Goal: Transaction & Acquisition: Purchase product/service

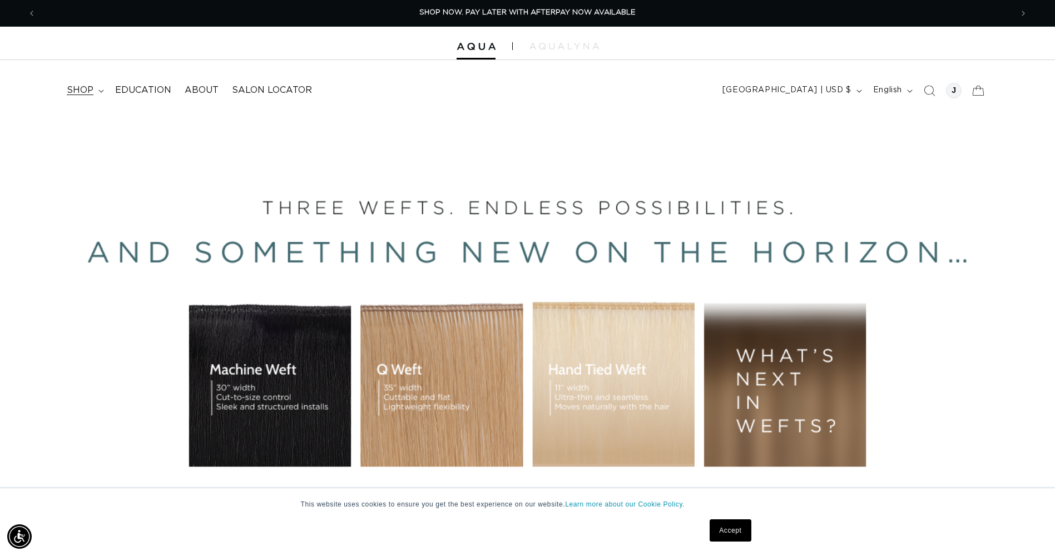
click at [83, 90] on span "shop" at bounding box center [80, 91] width 27 height 12
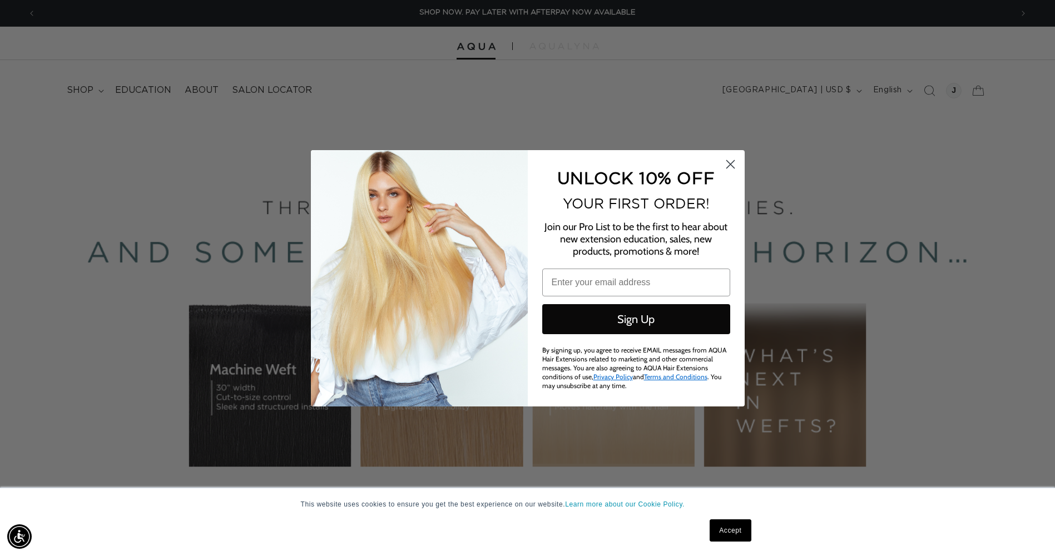
scroll to position [0, 985]
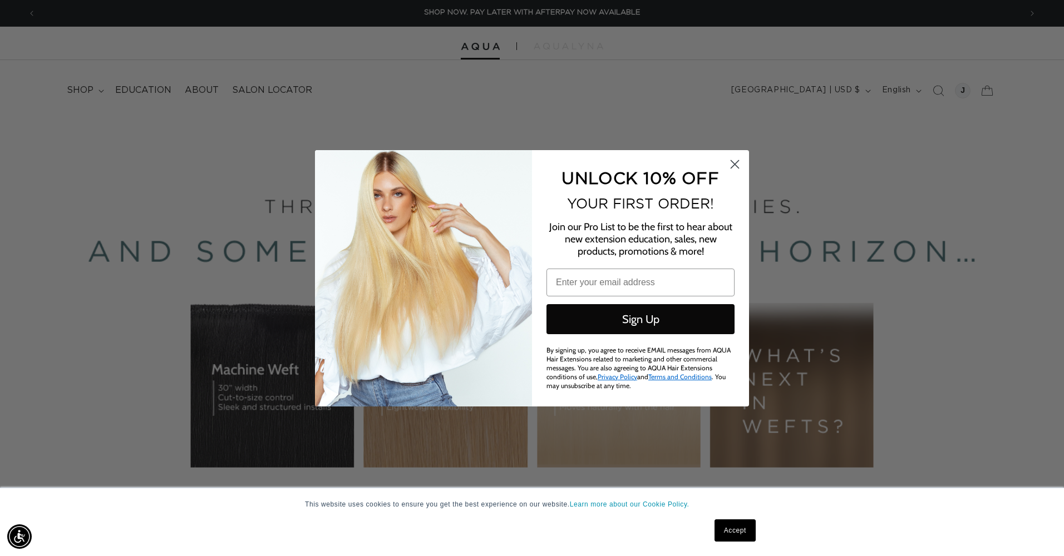
click at [738, 163] on circle "Close dialog" at bounding box center [734, 164] width 18 height 18
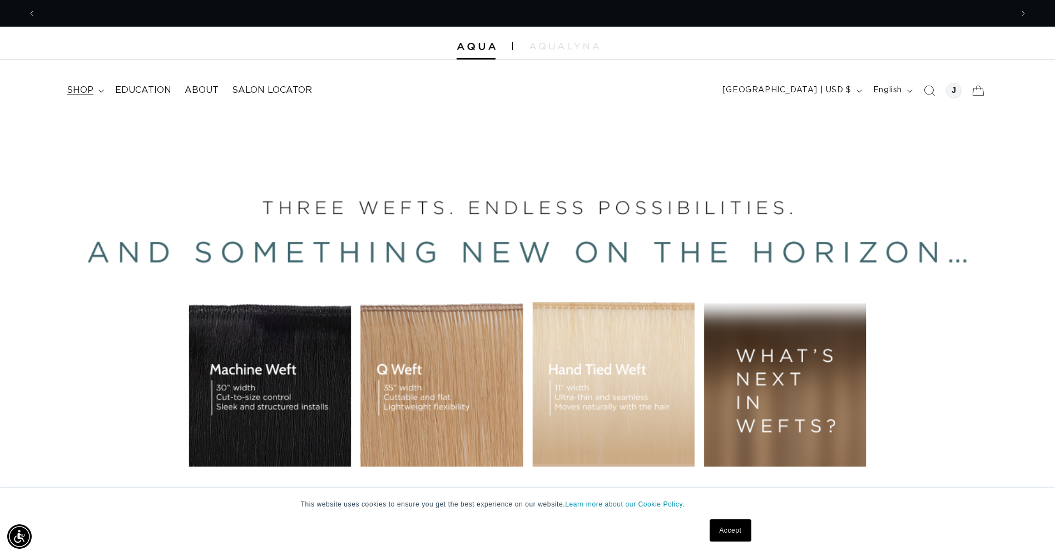
scroll to position [0, 1952]
click at [101, 92] on icon at bounding box center [100, 91] width 5 height 3
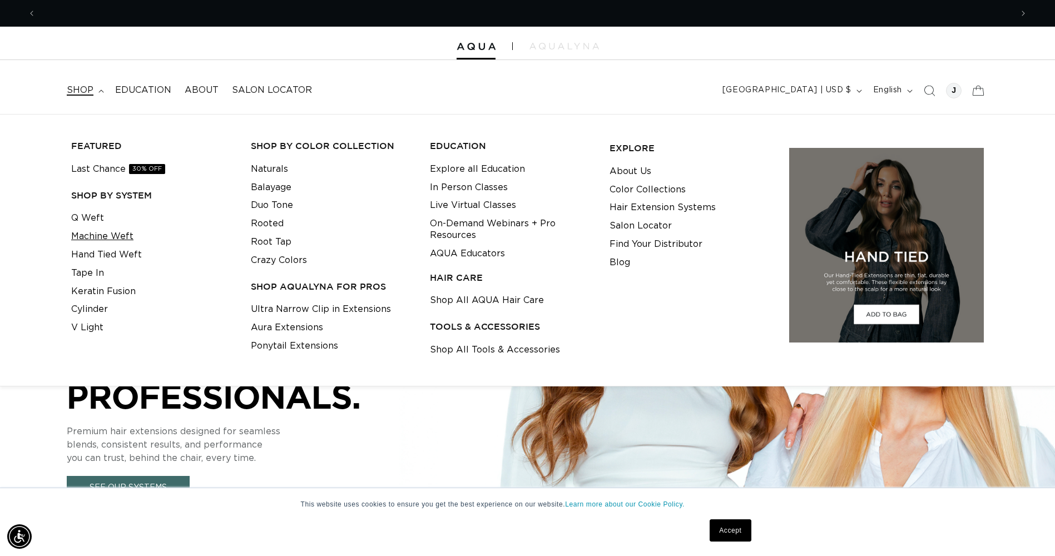
scroll to position [0, 0]
click at [110, 240] on link "Machine Weft" at bounding box center [102, 237] width 62 height 18
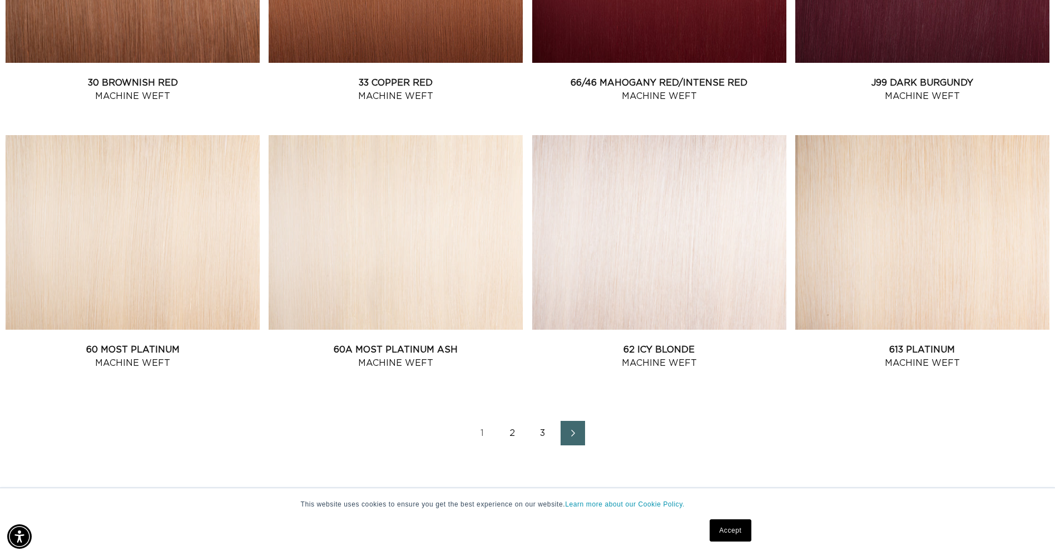
click at [511, 434] on link "2" at bounding box center [513, 433] width 24 height 24
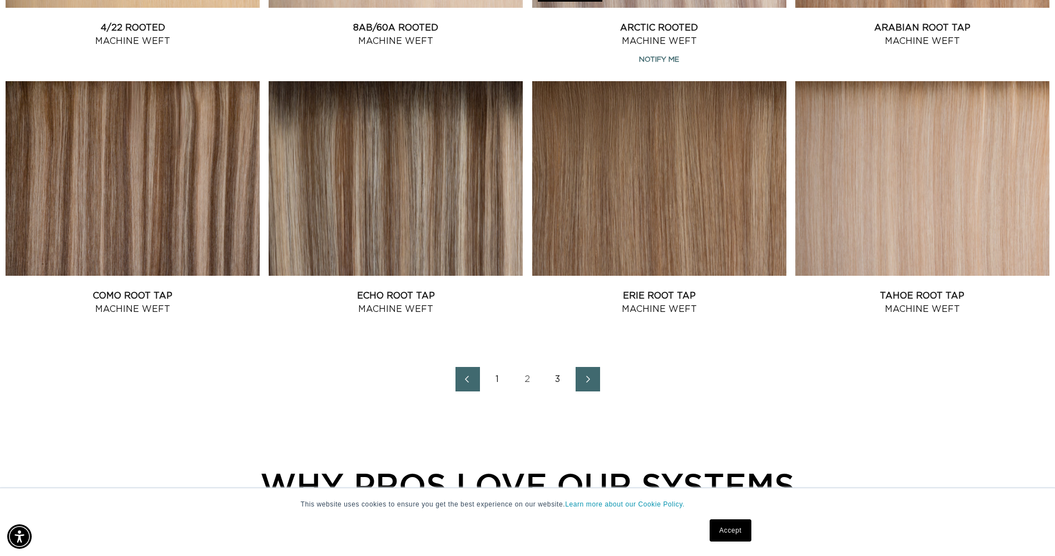
scroll to position [1446, 0]
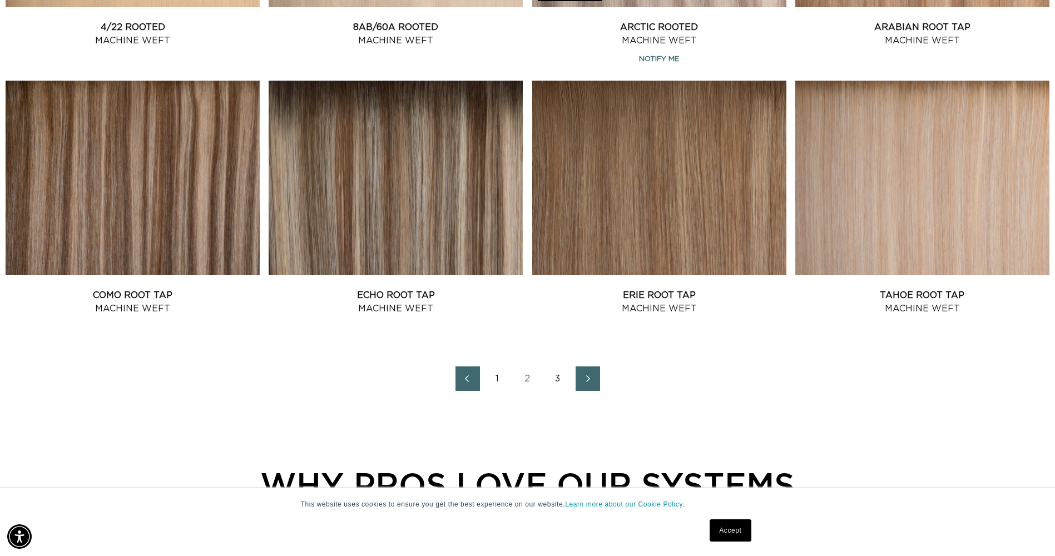
click at [559, 380] on link "3" at bounding box center [558, 379] width 24 height 24
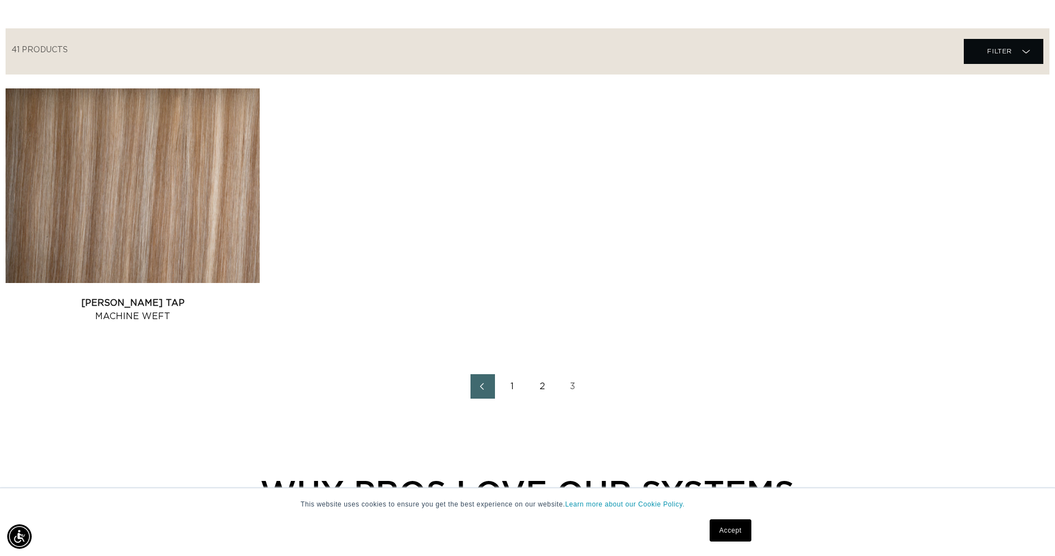
scroll to position [389, 0]
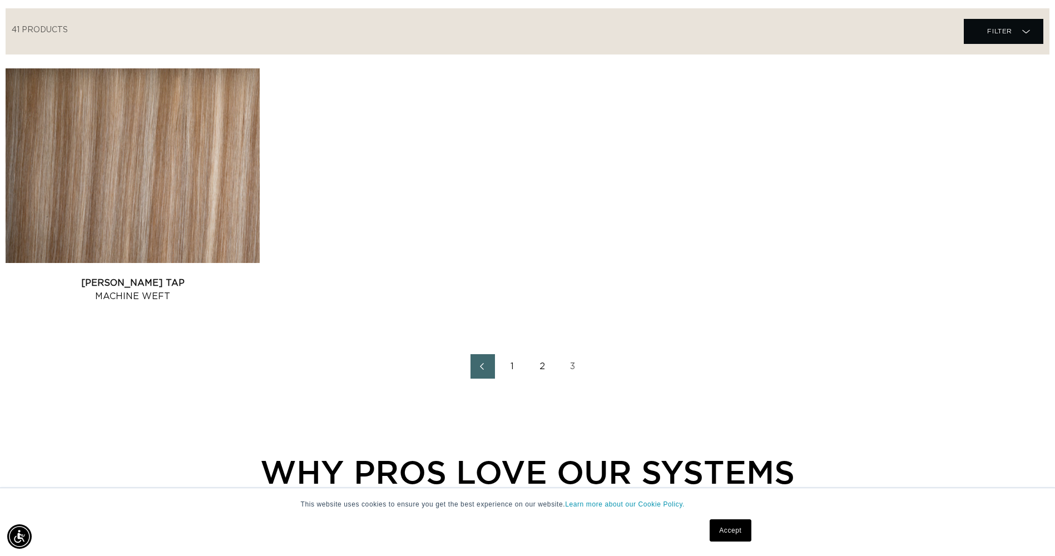
click at [515, 374] on link "1" at bounding box center [513, 366] width 24 height 24
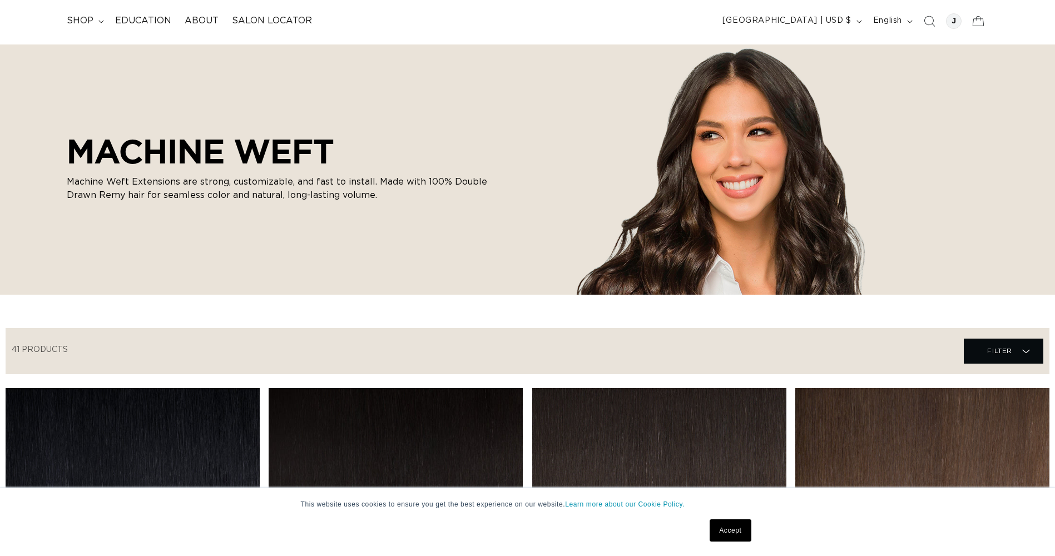
scroll to position [278, 0]
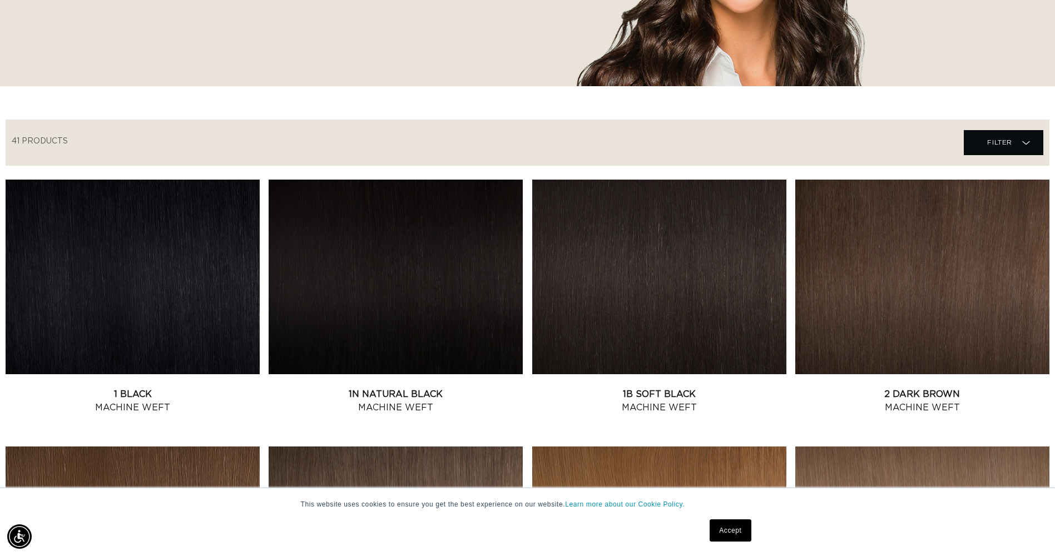
click at [729, 537] on link "Accept" at bounding box center [730, 531] width 41 height 22
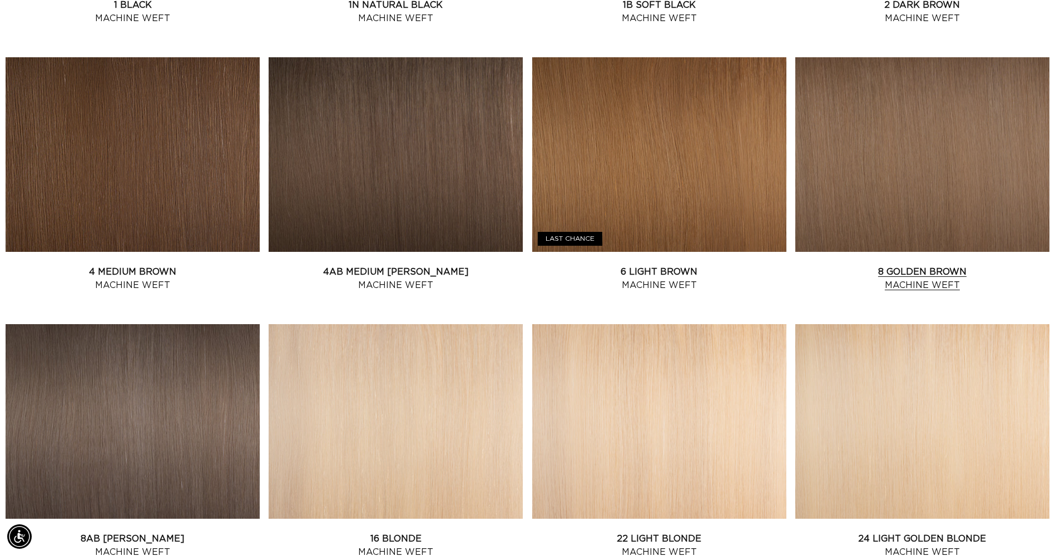
scroll to position [0, 0]
click at [886, 265] on link "8 Golden Brown Machine Weft" at bounding box center [922, 278] width 254 height 27
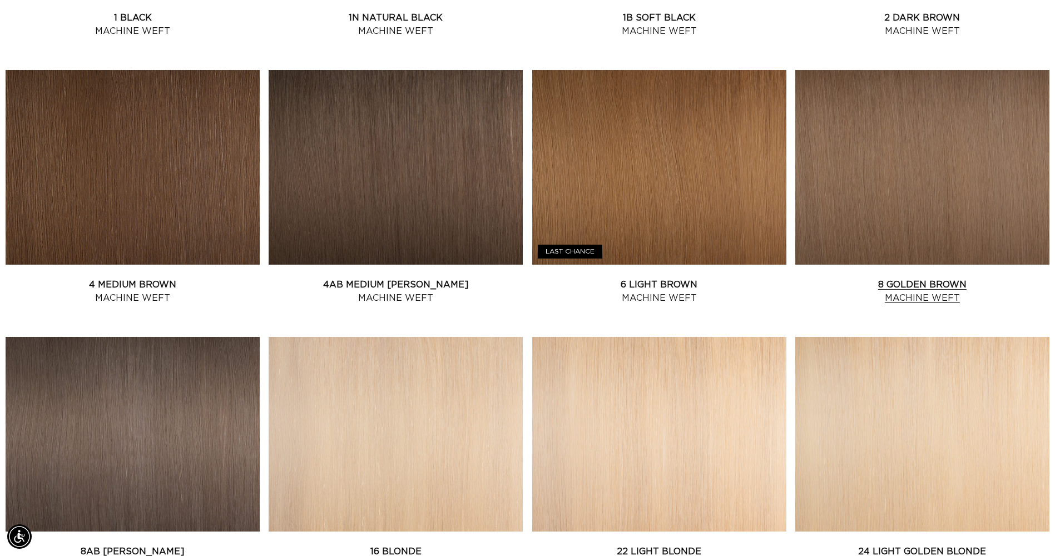
scroll to position [612, 0]
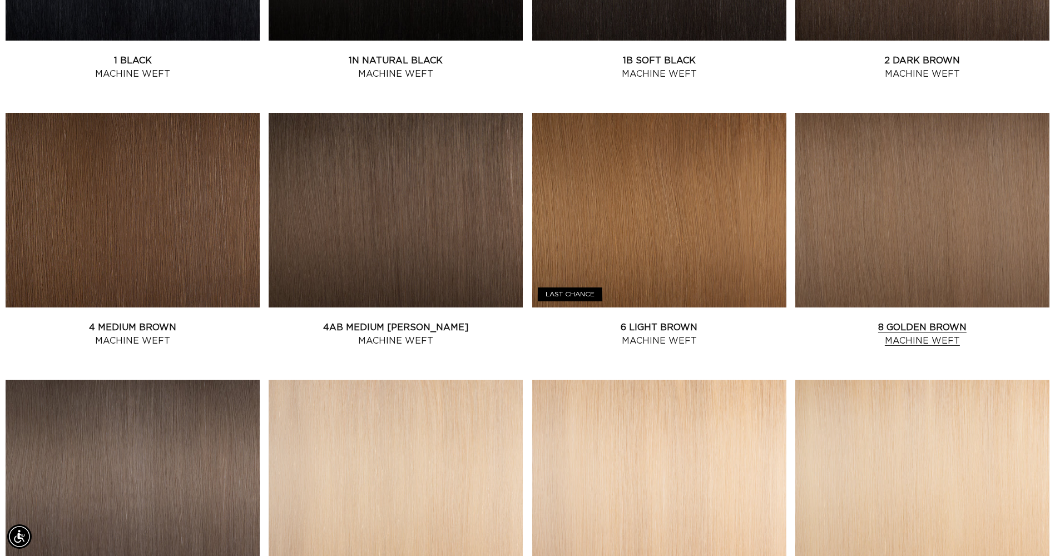
click at [933, 325] on link "8 Golden Brown Machine Weft" at bounding box center [922, 334] width 254 height 27
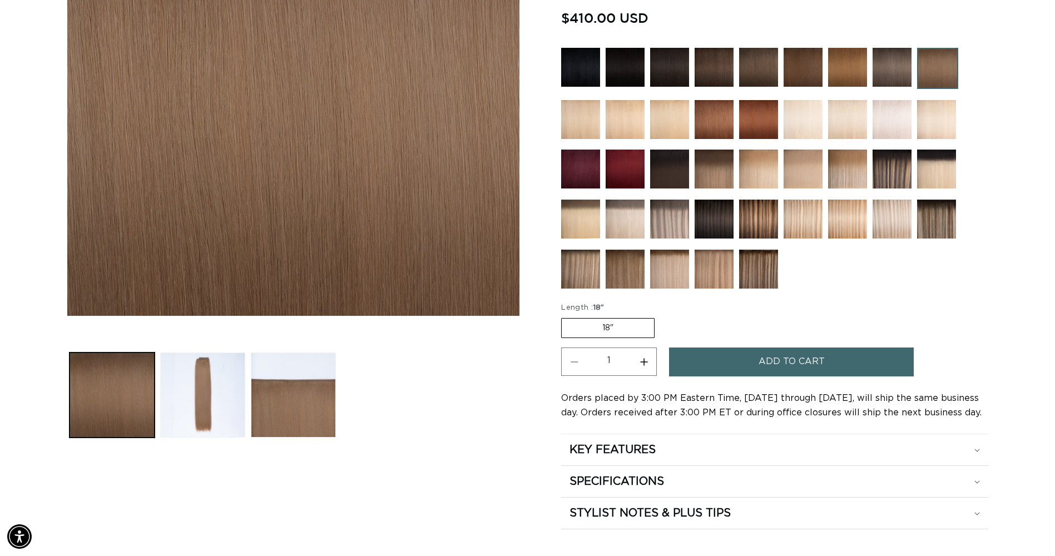
scroll to position [501, 0]
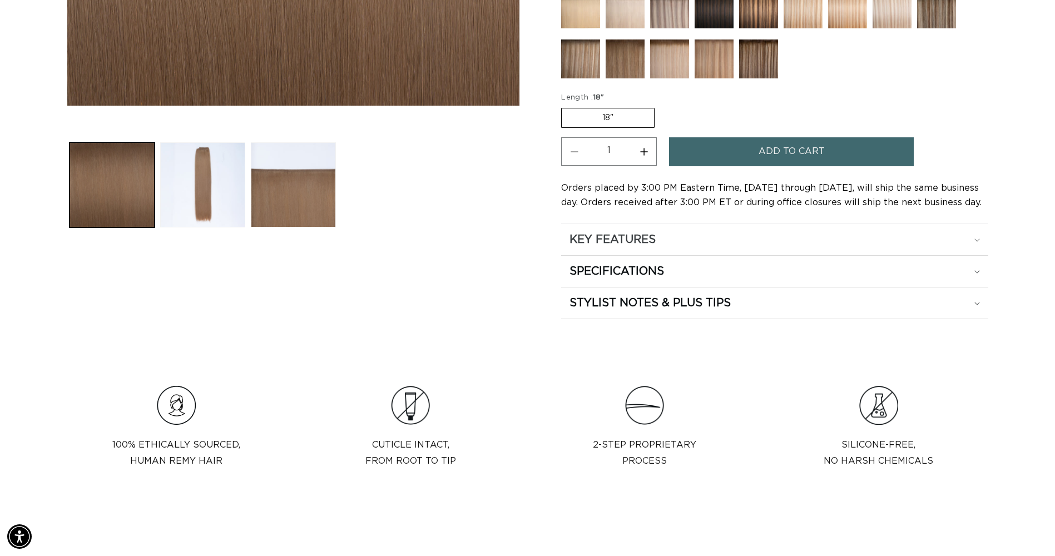
click at [642, 248] on summary "KEY FEATURES" at bounding box center [774, 239] width 427 height 31
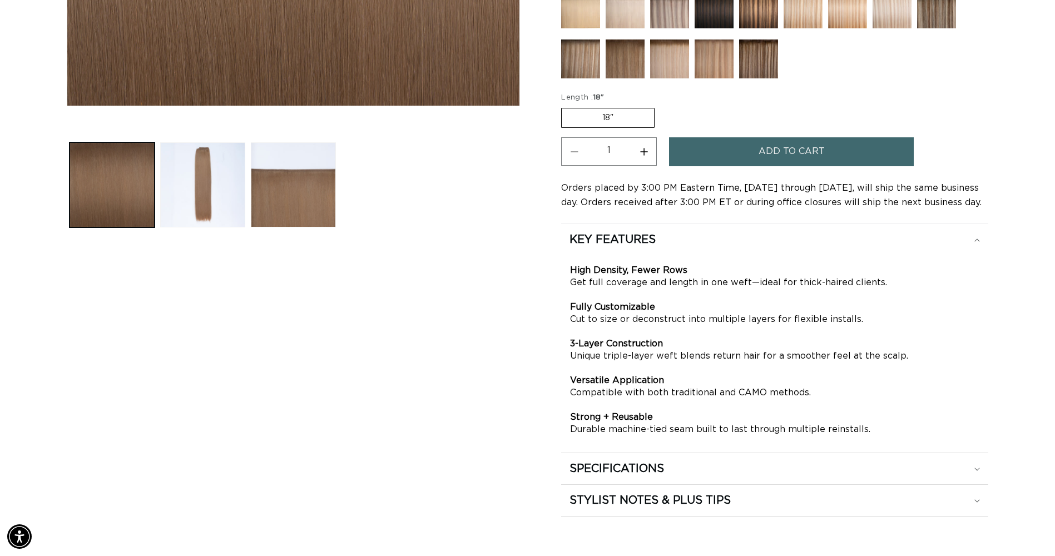
scroll to position [0, 1952]
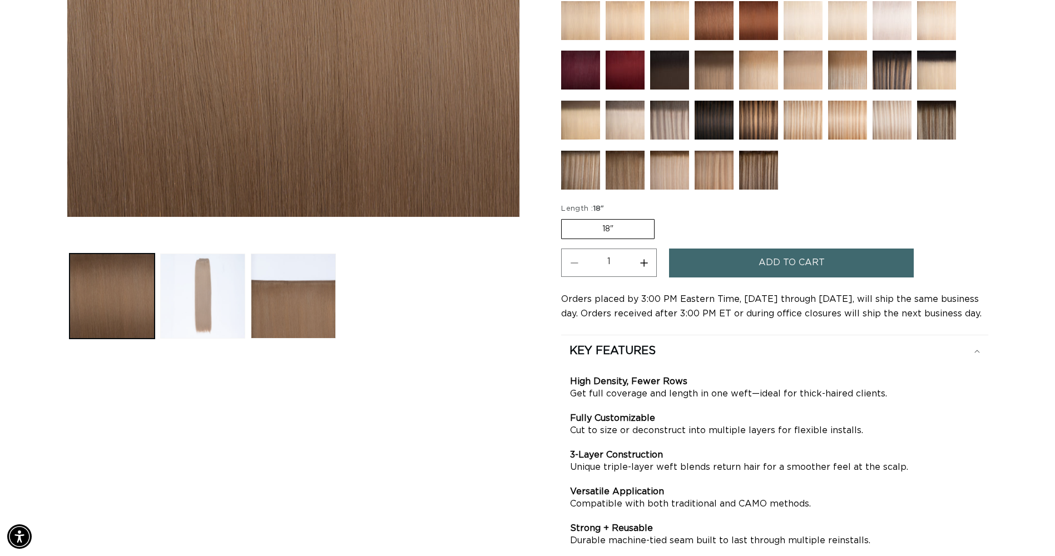
click at [214, 296] on button "Load image 2 in gallery view" at bounding box center [202, 296] width 85 height 85
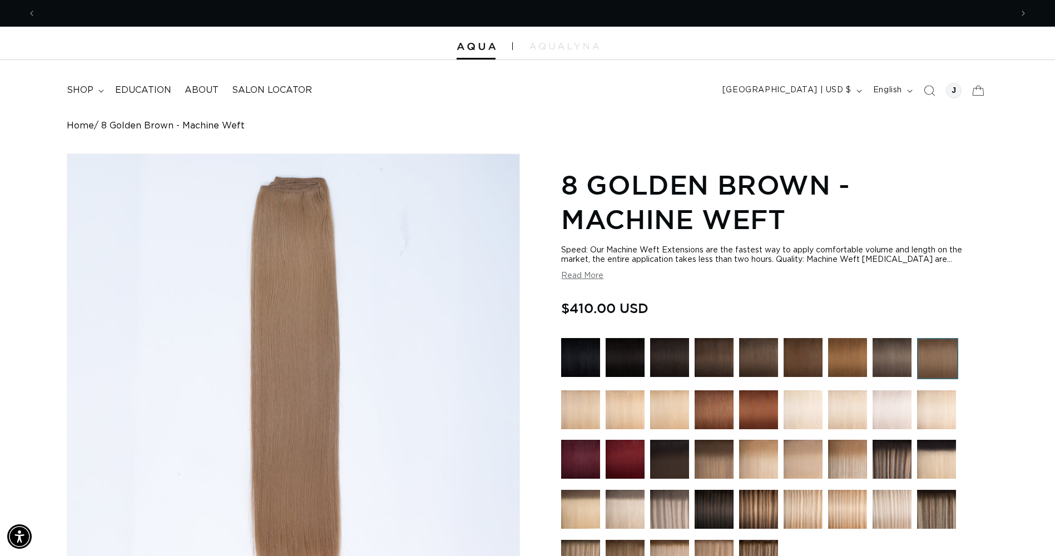
scroll to position [0, 0]
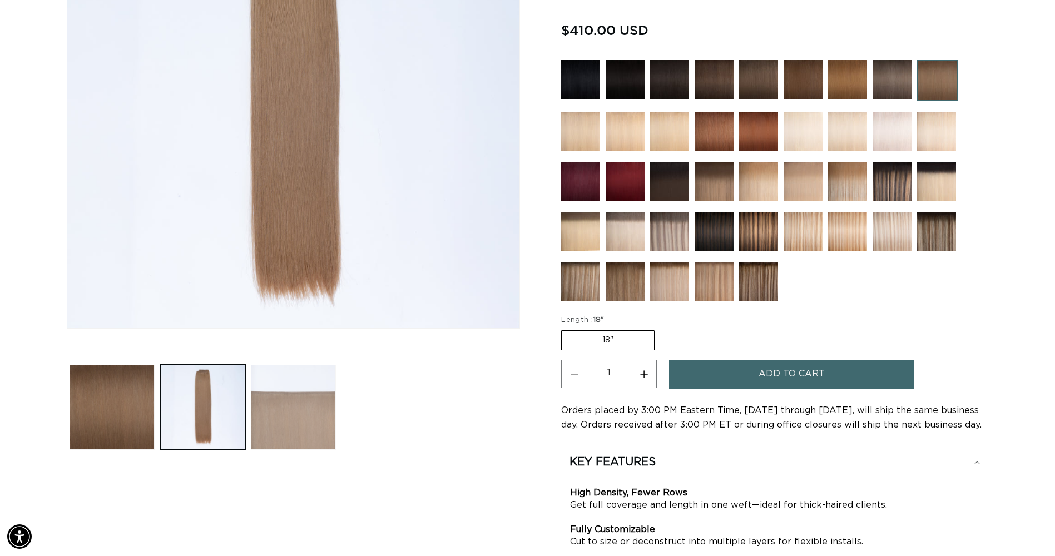
click at [306, 405] on button "Load image 3 in gallery view" at bounding box center [293, 407] width 85 height 85
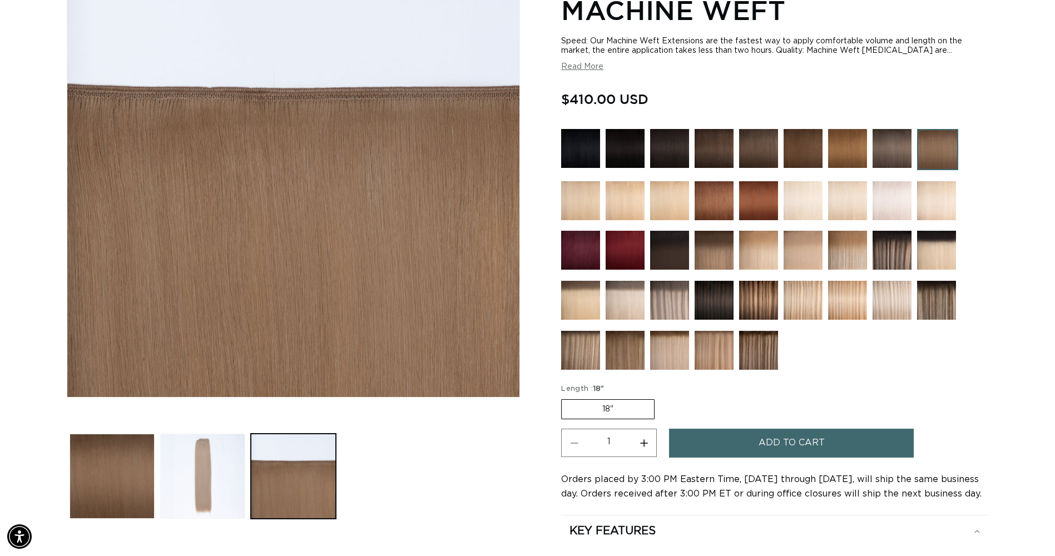
scroll to position [0, 1952]
click at [208, 473] on button "Load image 2 in gallery view" at bounding box center [202, 476] width 85 height 85
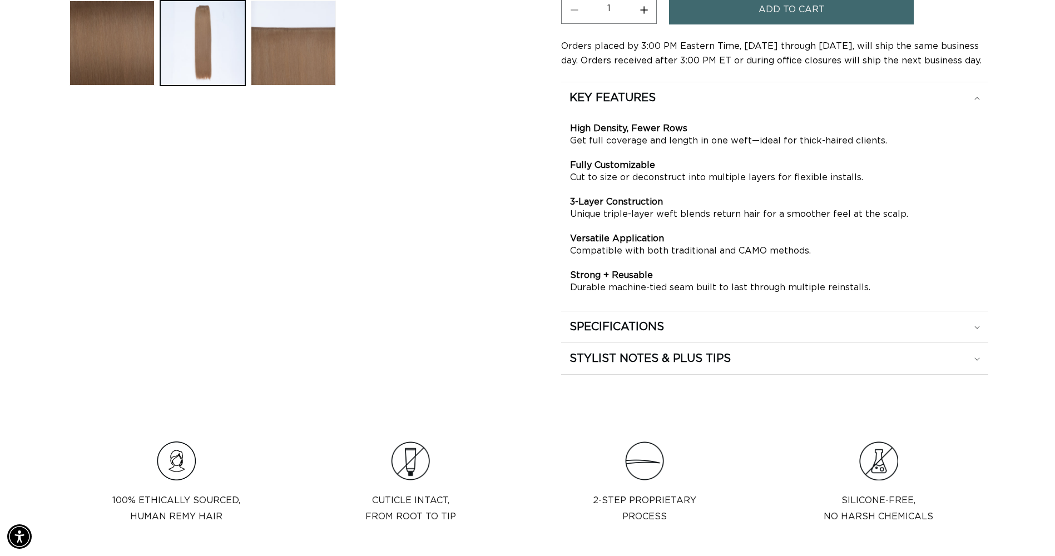
scroll to position [710, 0]
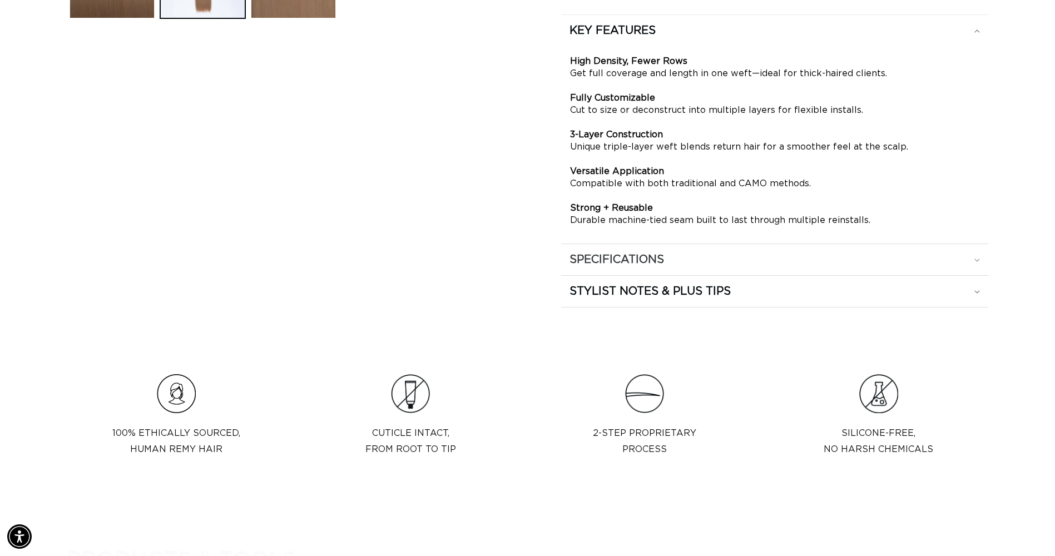
click at [670, 260] on div "SPECIFICATIONS" at bounding box center [775, 260] width 411 height 14
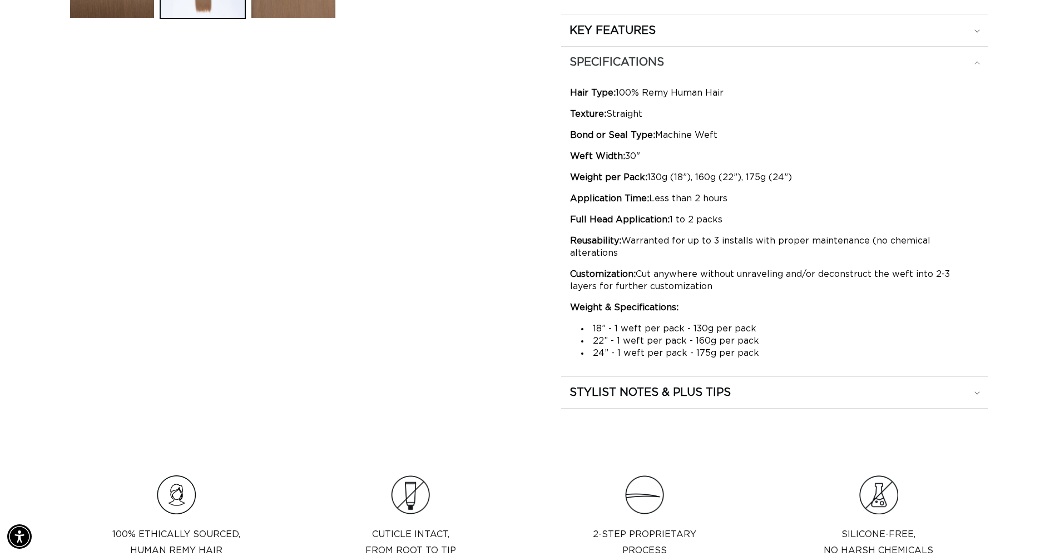
scroll to position [0, 976]
click at [736, 385] on div "STYLIST NOTES & PLUS TIPS" at bounding box center [775, 392] width 411 height 14
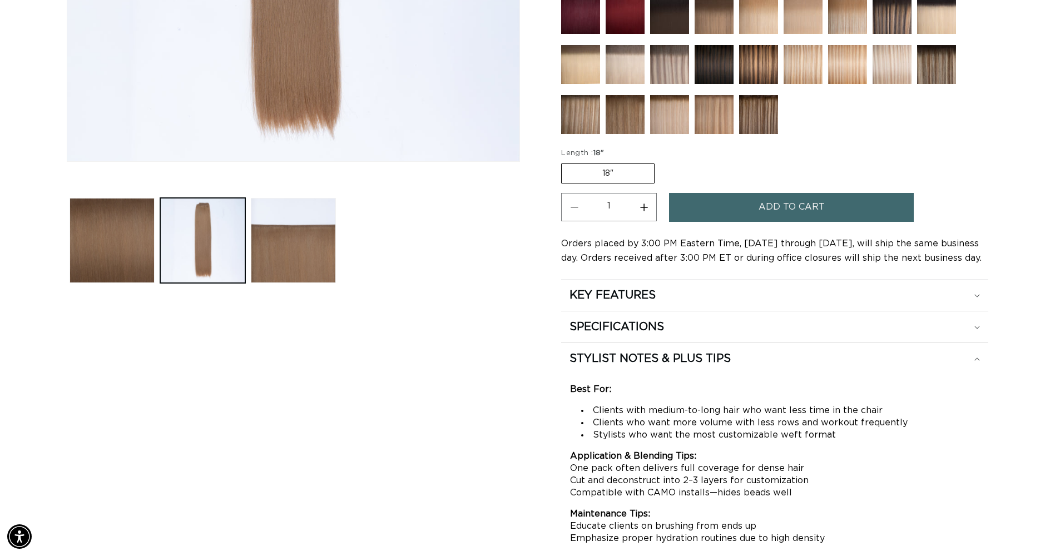
scroll to position [0, 1952]
click at [640, 174] on label "18" Variant sold out or unavailable" at bounding box center [607, 174] width 93 height 20
click at [565, 162] on input "18" Variant sold out or unavailable" at bounding box center [564, 161] width 1 height 1
click at [599, 175] on label "18" Variant sold out or unavailable" at bounding box center [607, 174] width 93 height 20
click at [565, 162] on input "18" Variant sold out or unavailable" at bounding box center [564, 161] width 1 height 1
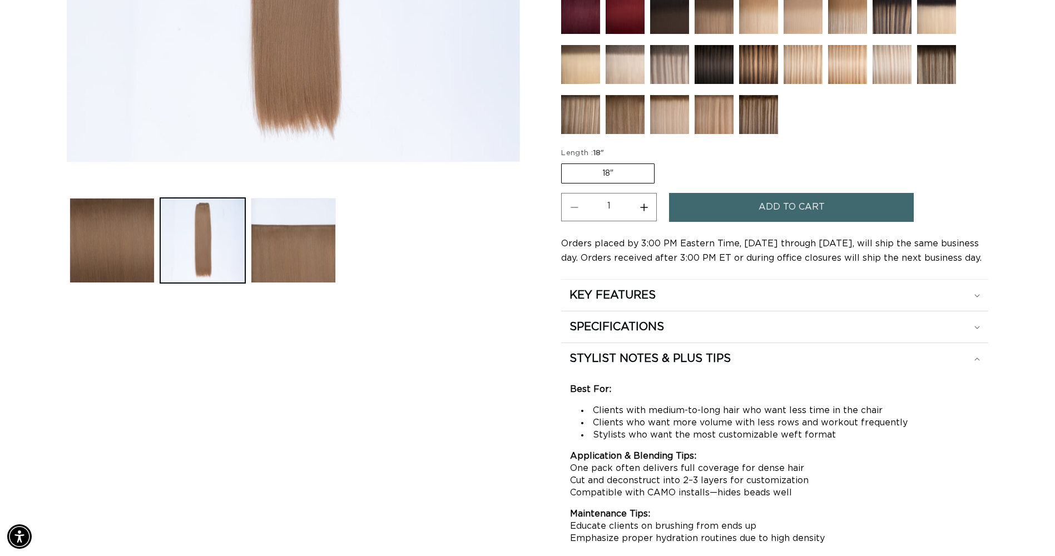
scroll to position [0, 0]
click at [614, 174] on label "18" Variant sold out or unavailable" at bounding box center [607, 174] width 93 height 20
click at [565, 162] on input "18" Variant sold out or unavailable" at bounding box center [564, 161] width 1 height 1
click at [610, 174] on label "18" Variant sold out or unavailable" at bounding box center [607, 174] width 93 height 20
click at [565, 162] on input "18" Variant sold out or unavailable" at bounding box center [564, 161] width 1 height 1
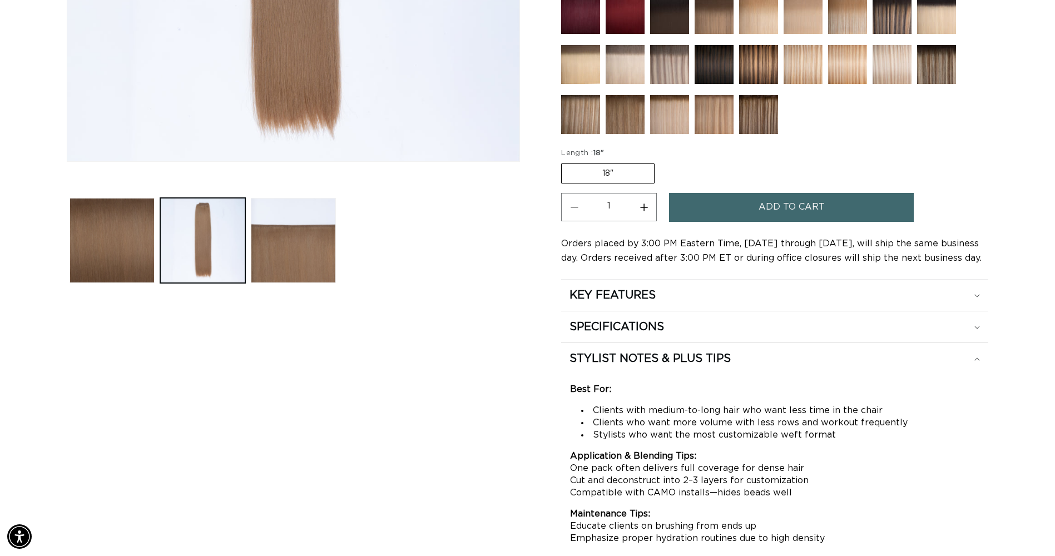
click at [610, 174] on label "18" Variant sold out or unavailable" at bounding box center [607, 174] width 93 height 20
click at [565, 162] on input "18" Variant sold out or unavailable" at bounding box center [564, 161] width 1 height 1
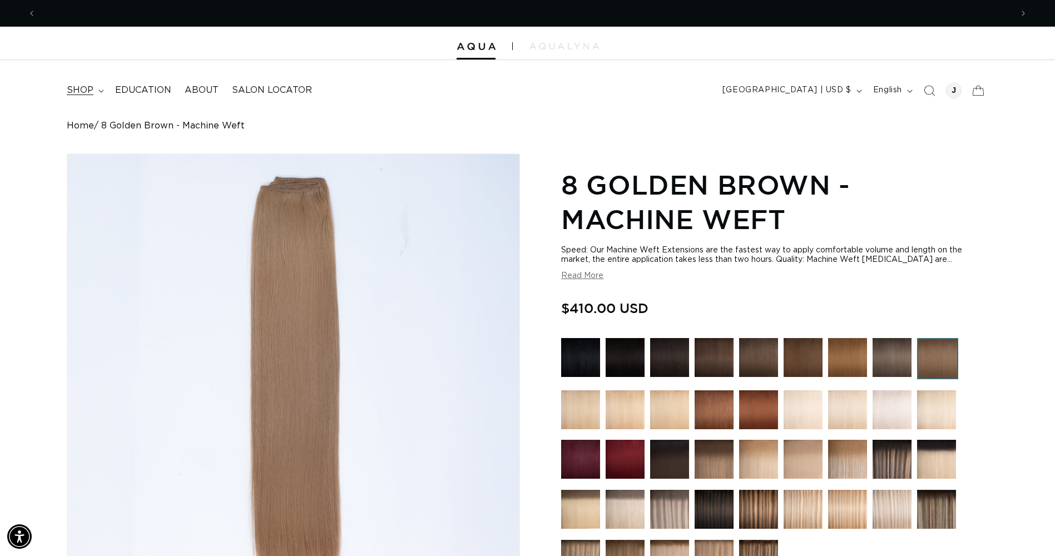
scroll to position [0, 1952]
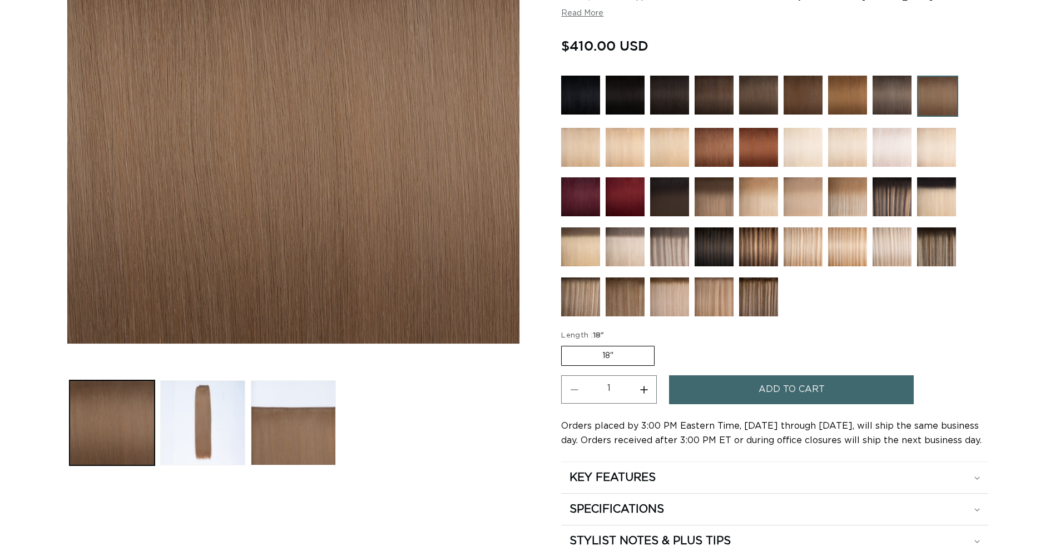
scroll to position [389, 0]
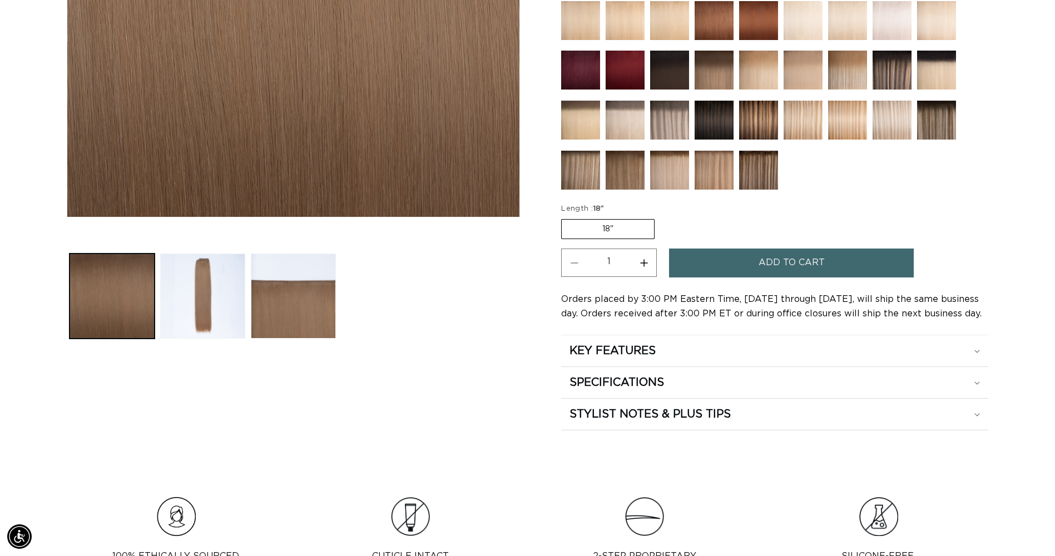
click at [606, 231] on label "18" Variant sold out or unavailable" at bounding box center [607, 229] width 93 height 20
click at [565, 217] on input "18" Variant sold out or unavailable" at bounding box center [564, 217] width 1 height 1
click at [751, 228] on fieldset "Length : 18" 18" Variant sold out or unavailable" at bounding box center [683, 222] width 245 height 37
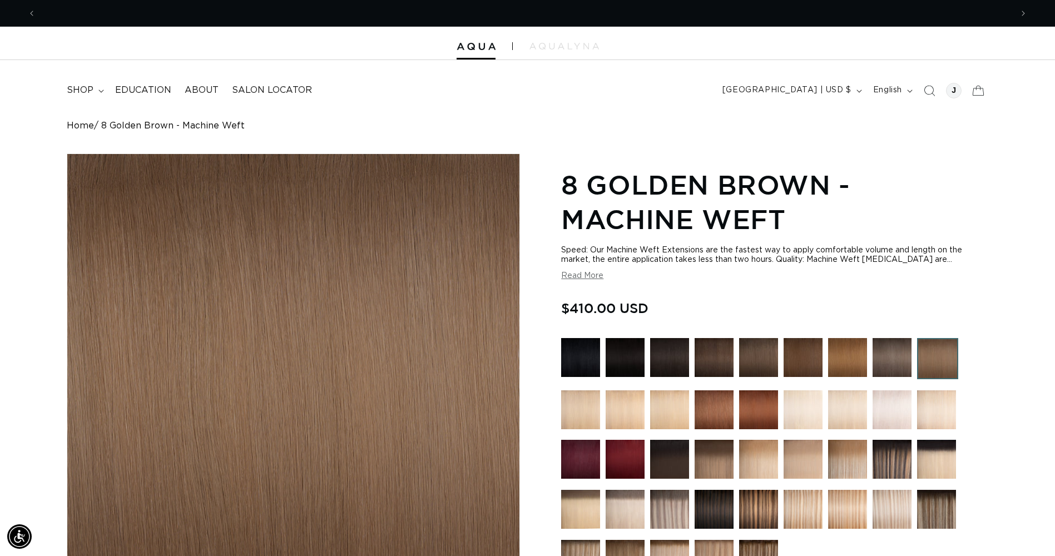
scroll to position [0, 1952]
click at [98, 92] on icon at bounding box center [101, 91] width 6 height 3
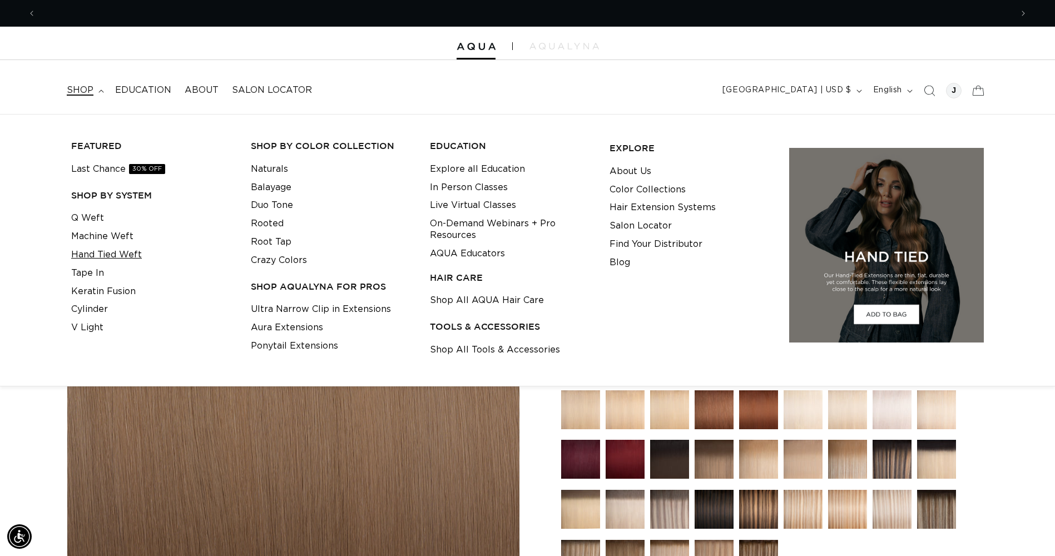
scroll to position [0, 0]
click at [102, 252] on link "Hand Tied Weft" at bounding box center [106, 255] width 71 height 18
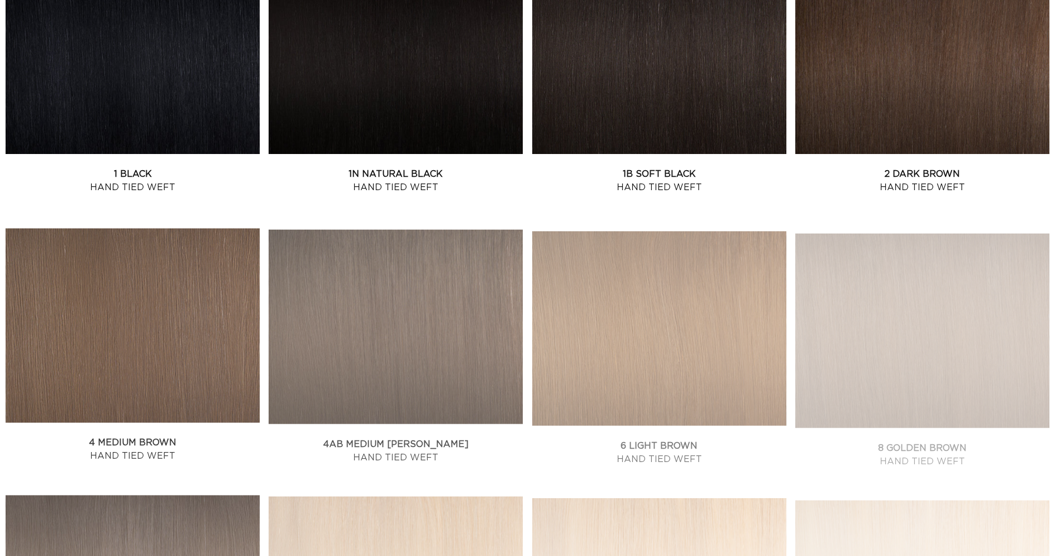
scroll to position [612, 0]
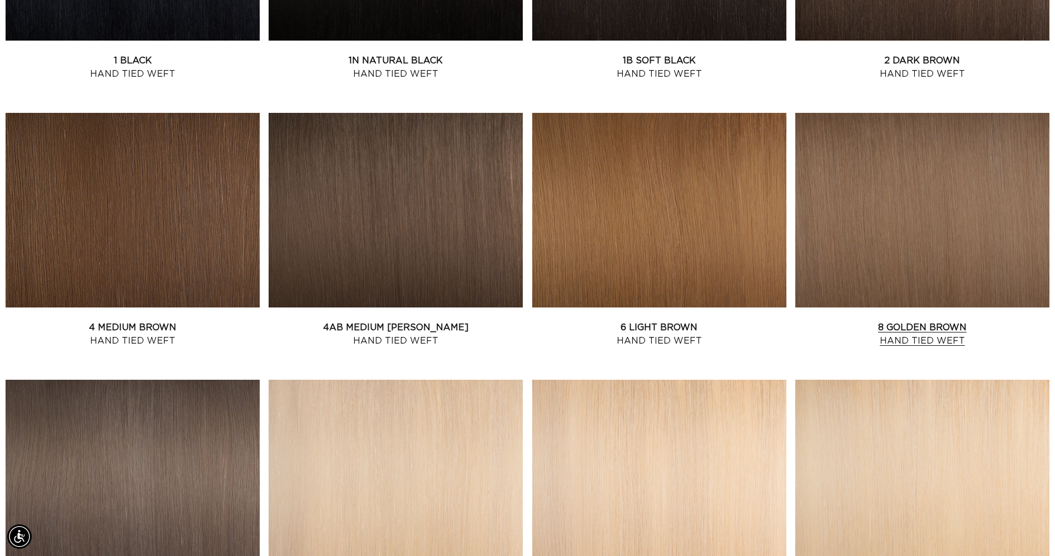
click at [898, 321] on link "8 Golden Brown Hand Tied Weft" at bounding box center [922, 334] width 254 height 27
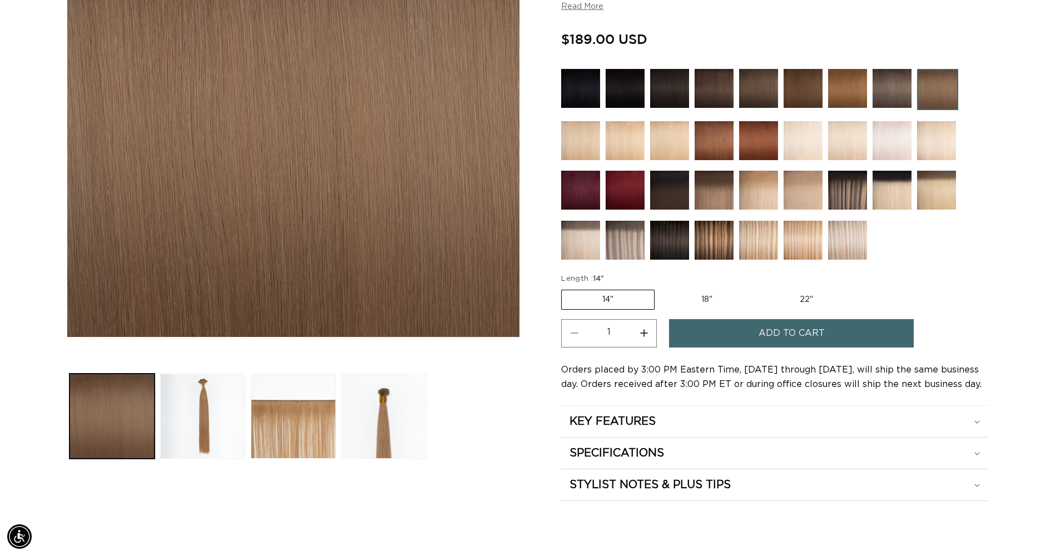
scroll to position [334, 0]
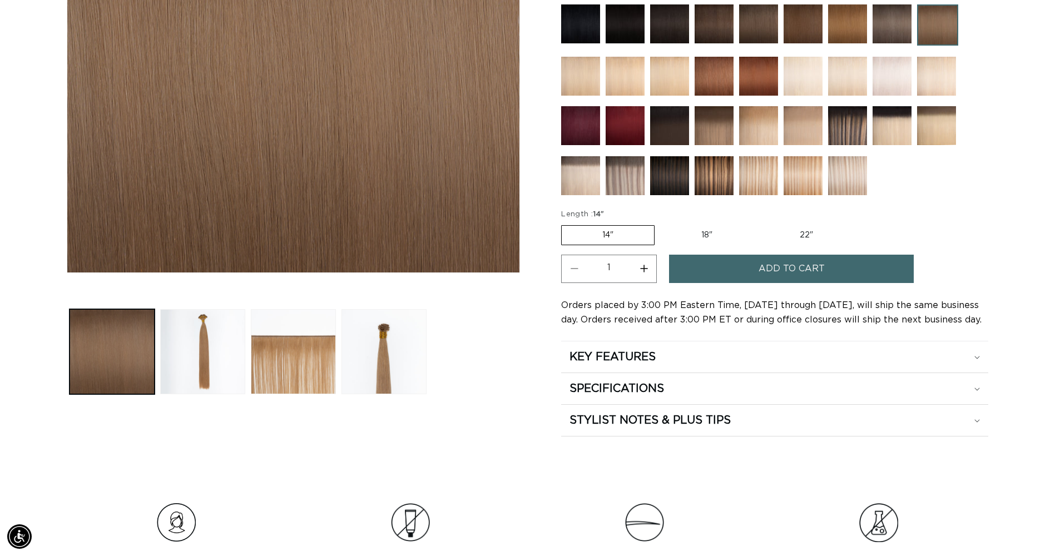
click at [806, 239] on label "22" Variant sold out or unavailable" at bounding box center [806, 235] width 95 height 19
click at [759, 224] on input "22" Variant sold out or unavailable" at bounding box center [759, 223] width 1 height 1
radio input "true"
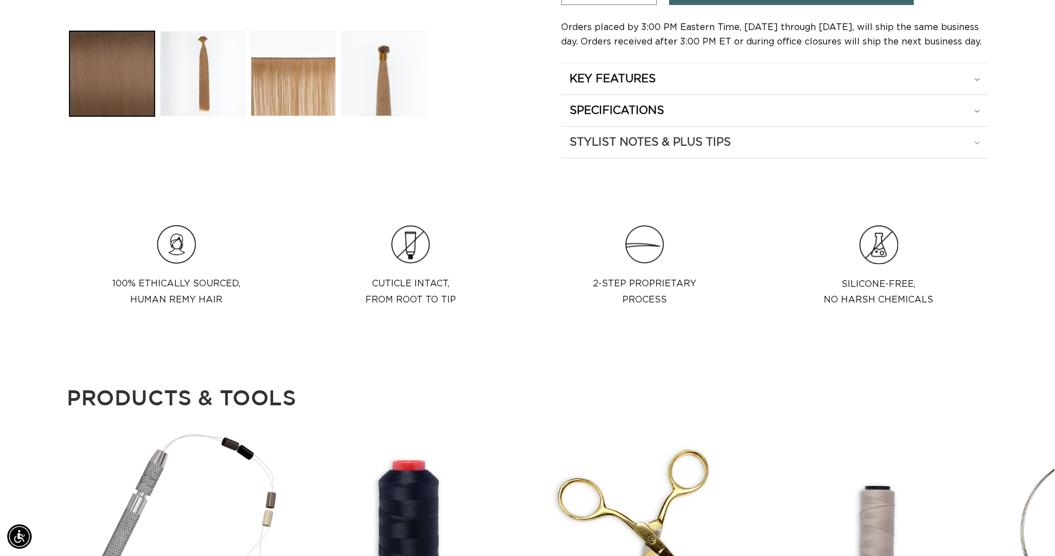
click at [597, 149] on h2 "STYLIST NOTES & PLUS TIPS" at bounding box center [650, 142] width 161 height 14
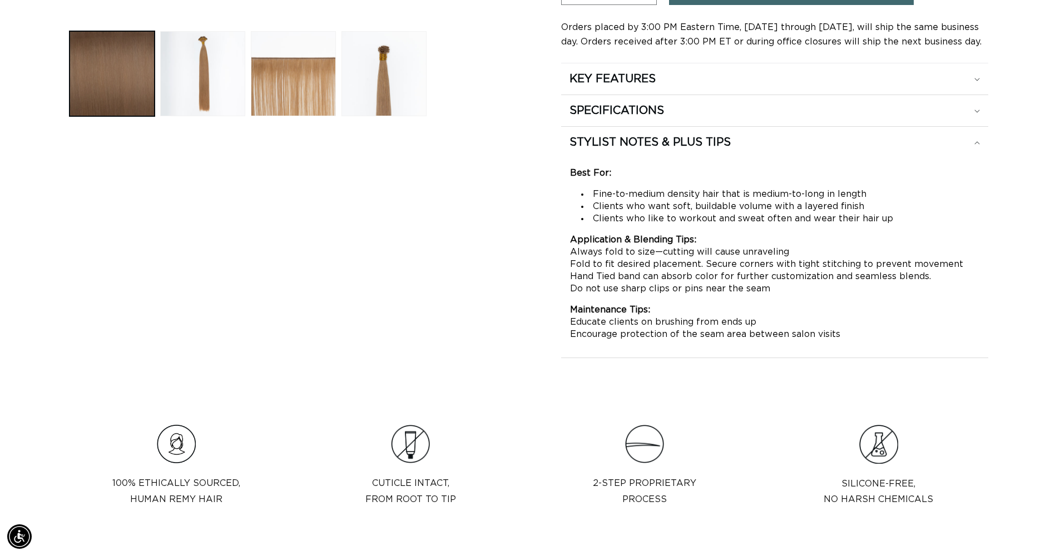
click at [635, 146] on h2 "STYLIST NOTES & PLUS TIPS" at bounding box center [650, 142] width 161 height 14
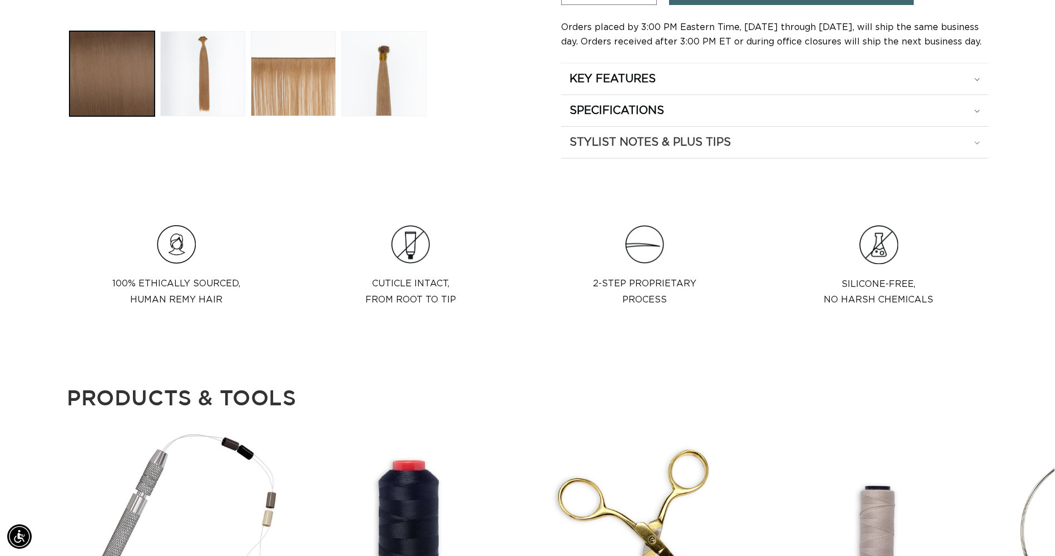
scroll to position [0, 976]
click at [714, 141] on h2 "STYLIST NOTES & PLUS TIPS" at bounding box center [650, 142] width 161 height 14
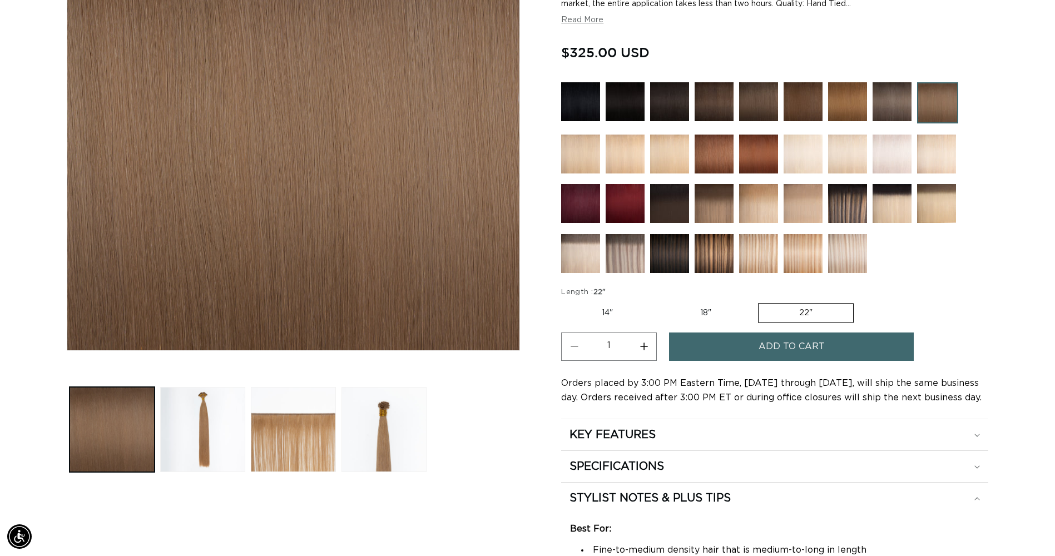
scroll to position [0, 0]
